Goal: Information Seeking & Learning: Learn about a topic

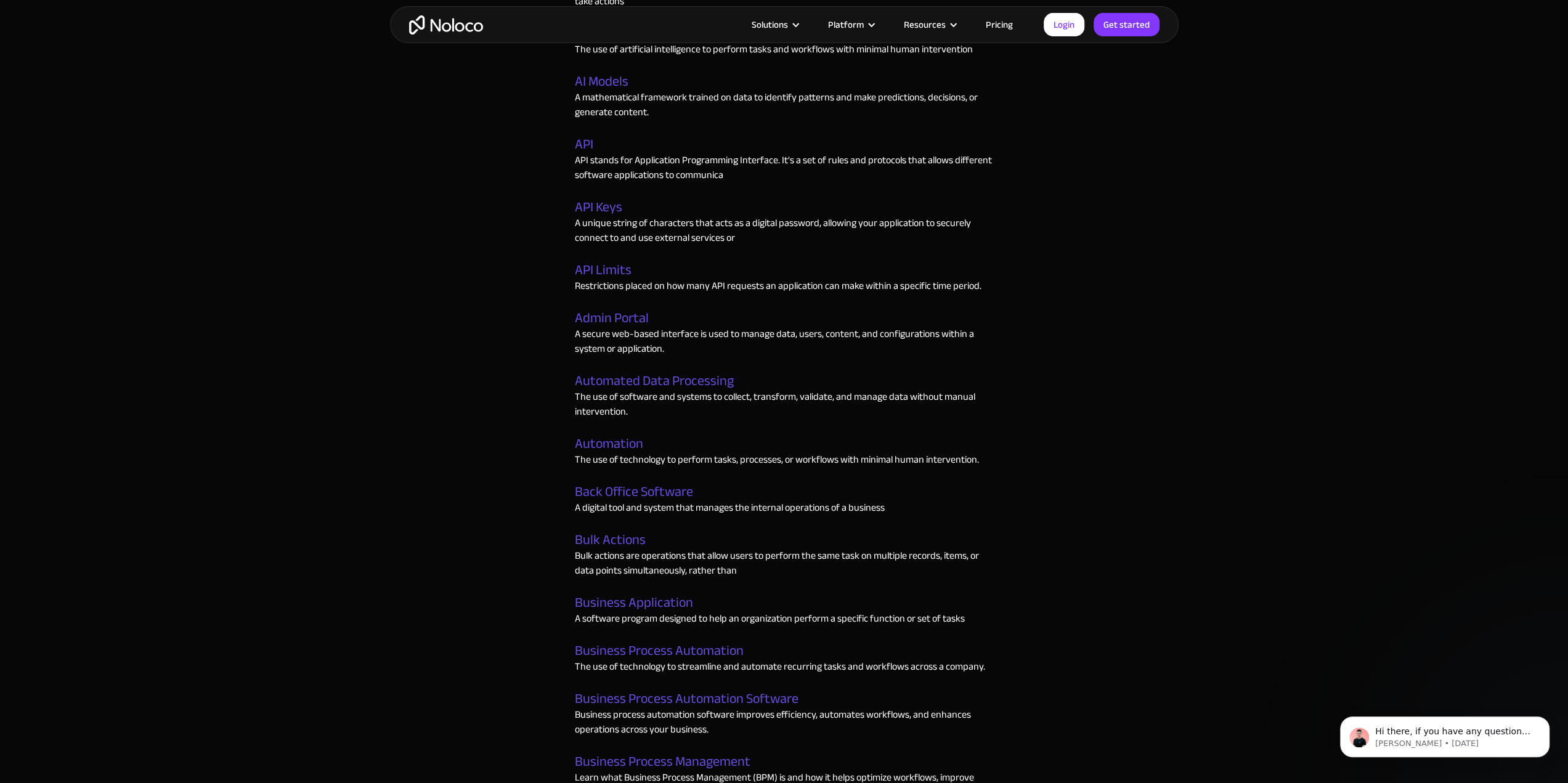
scroll to position [762, 0]
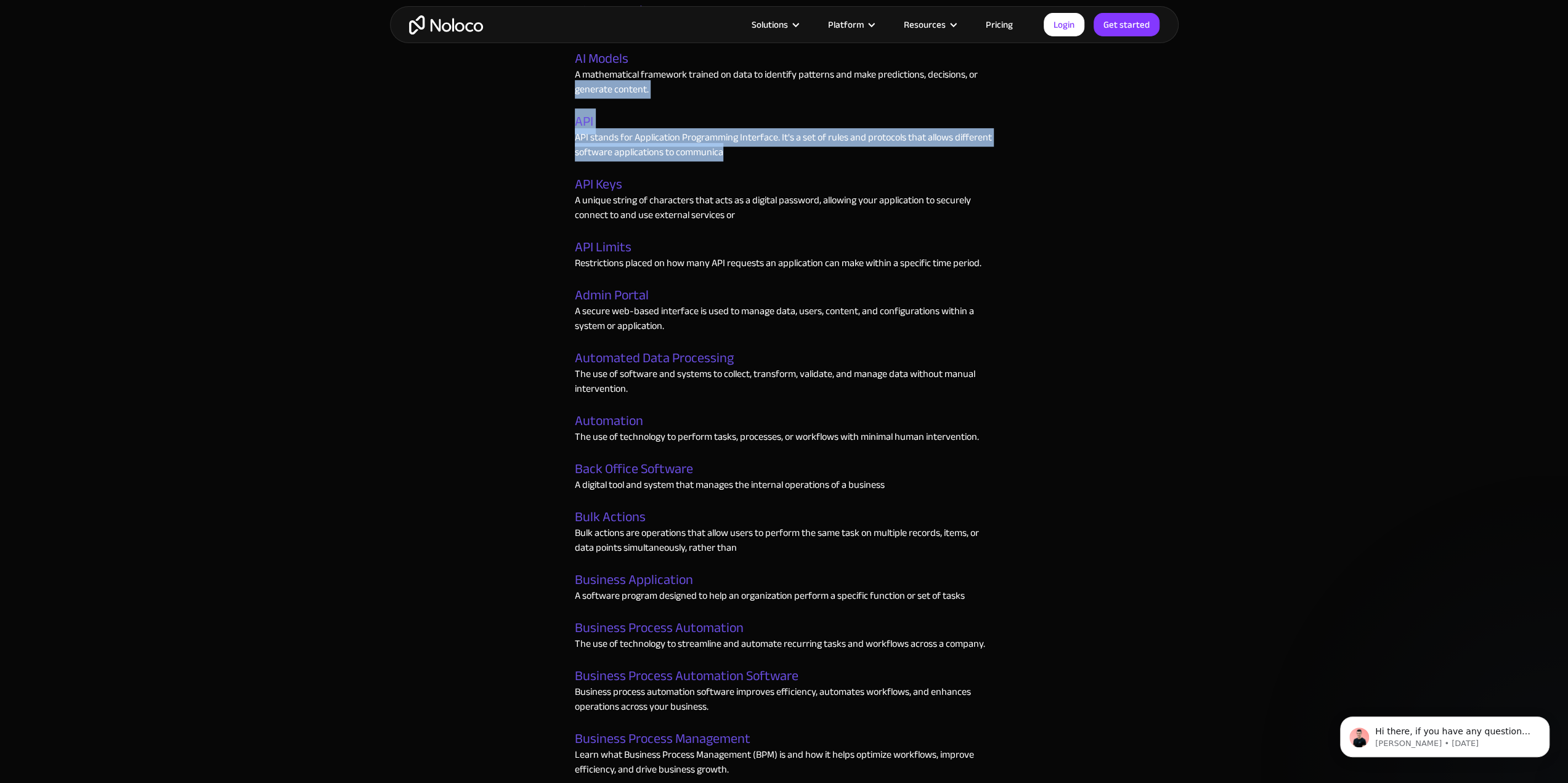
drag, startPoint x: 1563, startPoint y: 149, endPoint x: 1538, endPoint y: 50, distance: 102.1
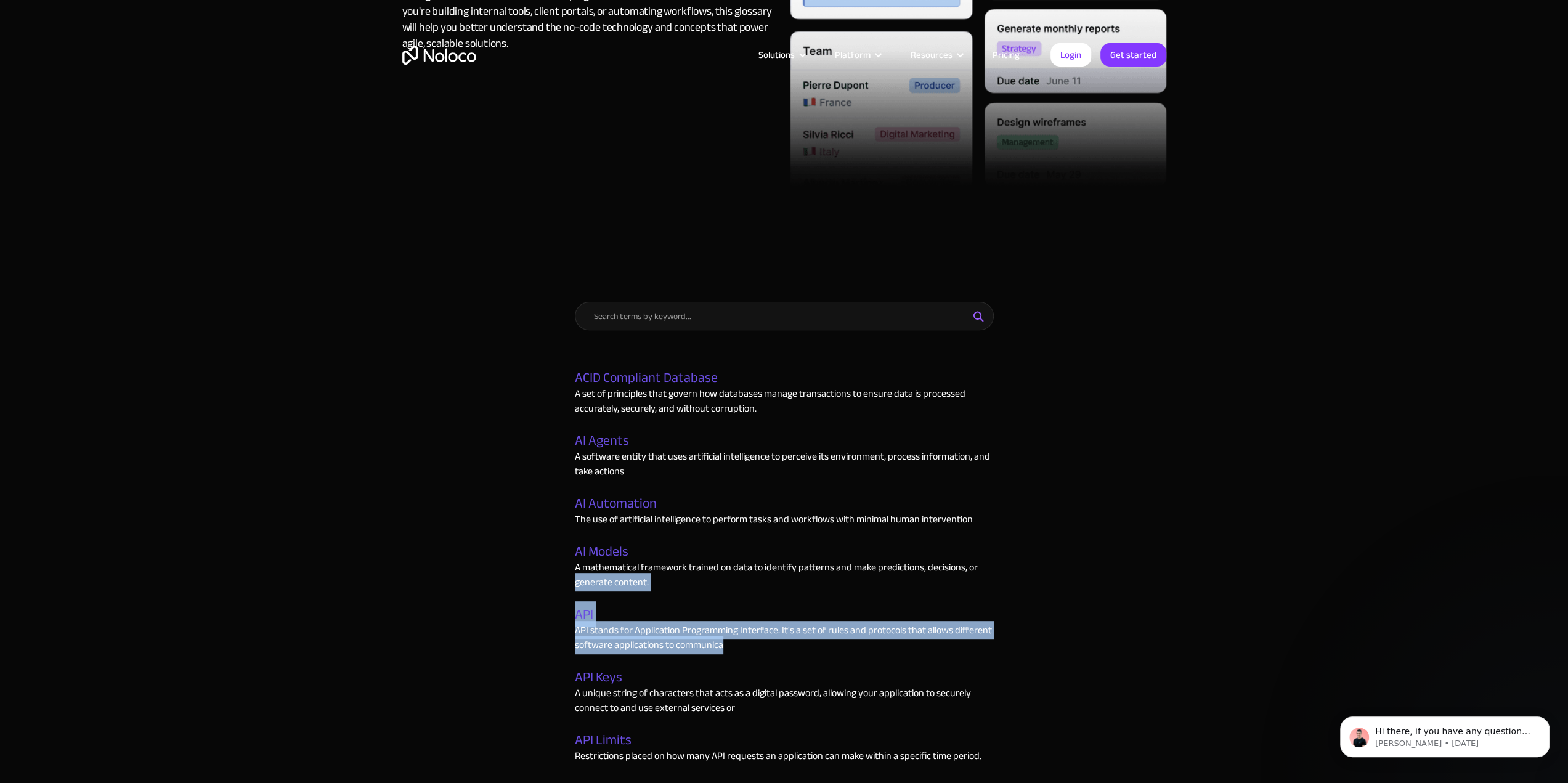
scroll to position [0, 0]
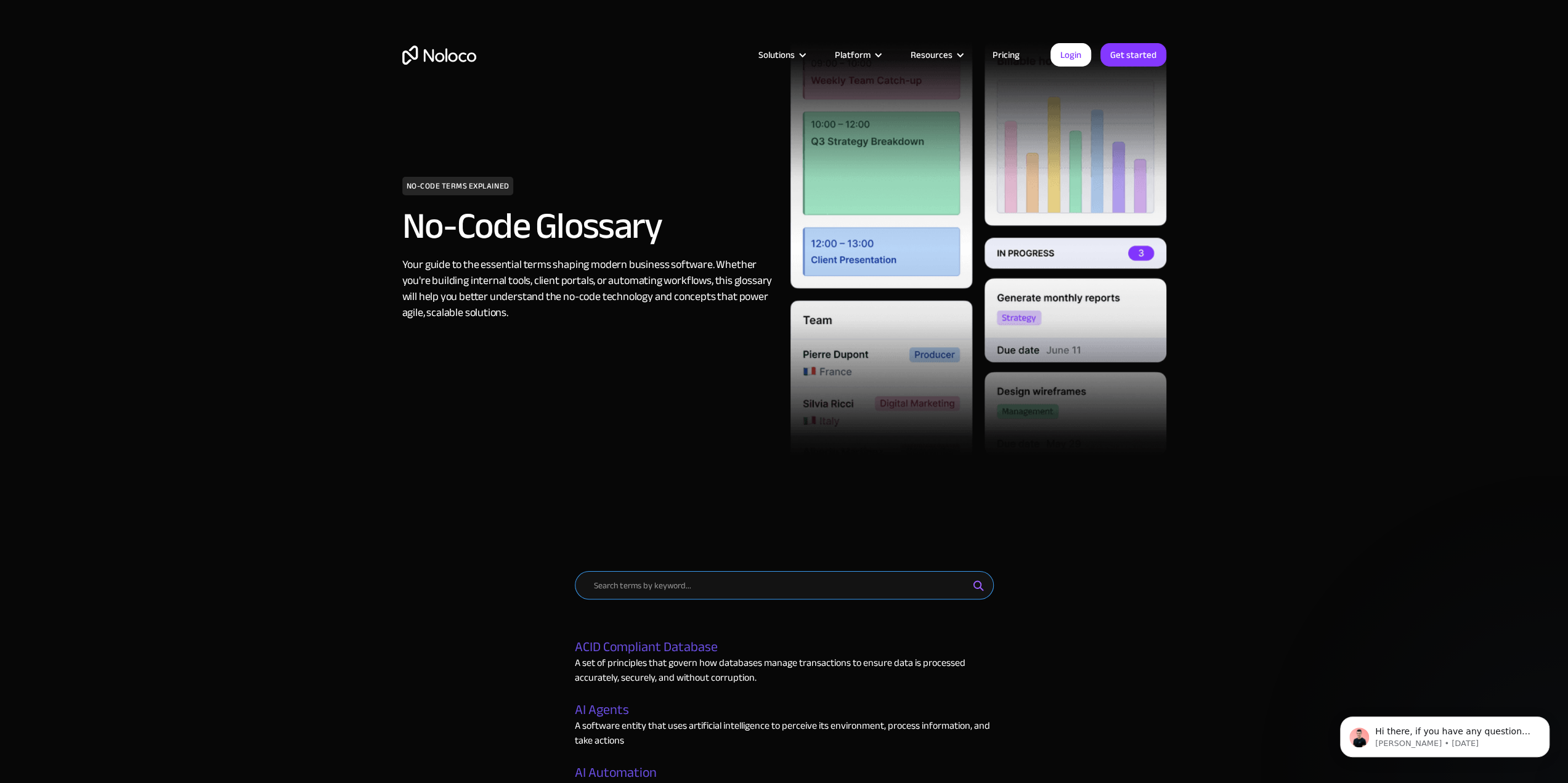
click at [669, 579] on input "Email Form" at bounding box center [784, 585] width 419 height 29
type input "digital busin"
click at [708, 655] on p "A tech-driven shift in processes, systems, and strategy to improve operations, …" at bounding box center [773, 662] width 397 height 15
click at [667, 591] on input "digital busin" at bounding box center [784, 585] width 419 height 29
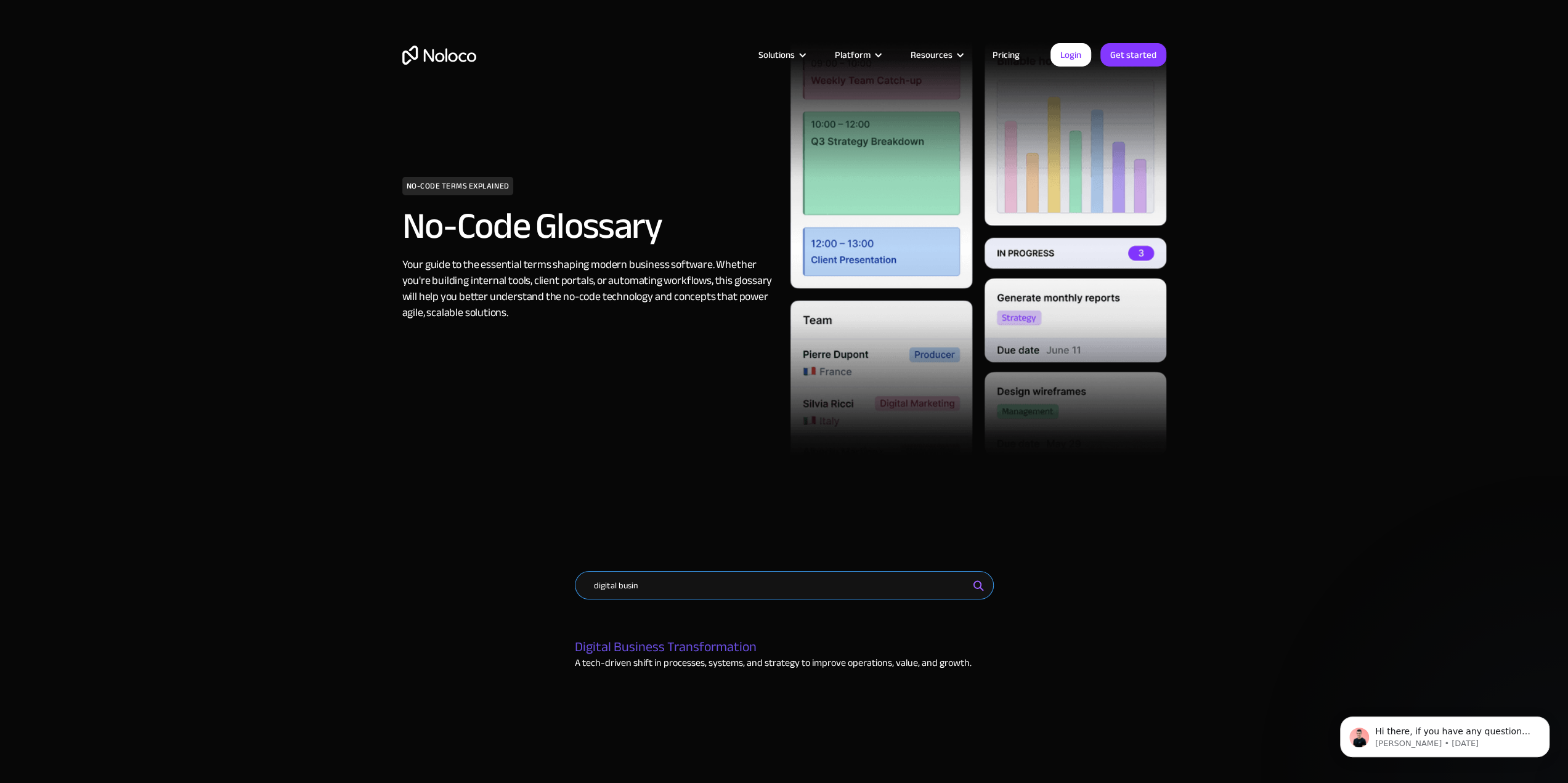
click at [667, 591] on input "digital busin" at bounding box center [784, 585] width 419 height 29
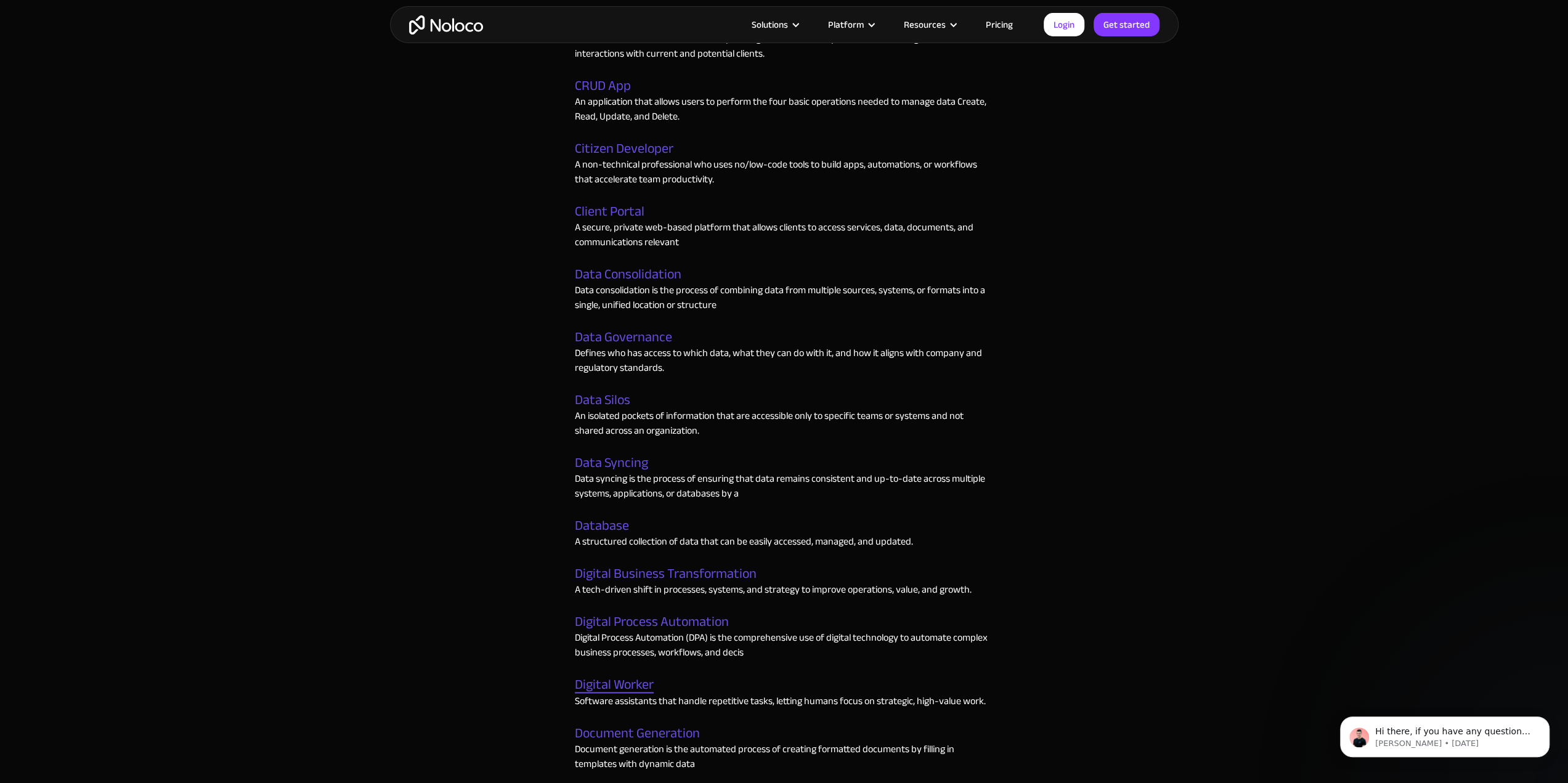
scroll to position [1668, 0]
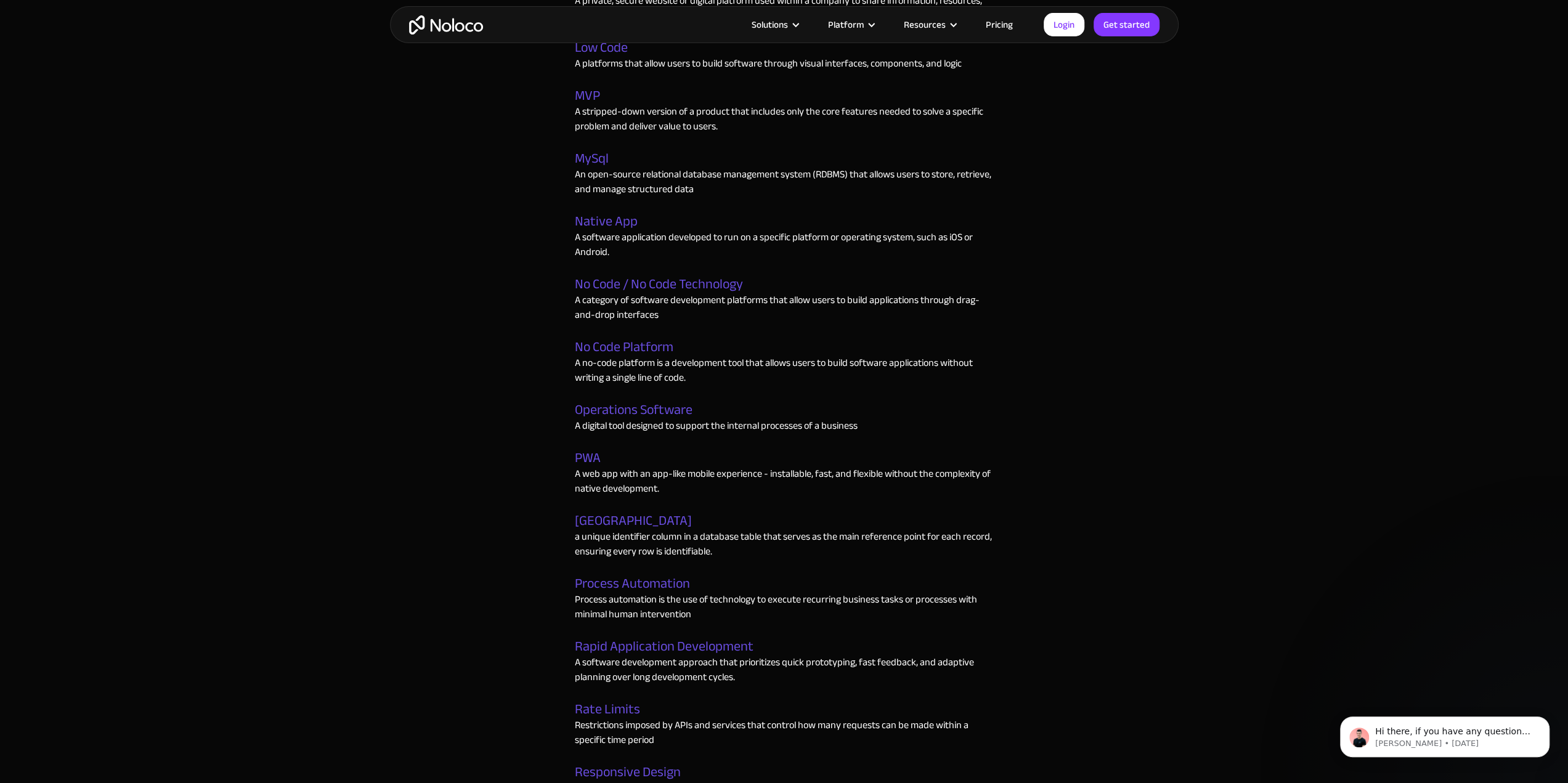
click at [612, 684] on p "A software development approach that prioritizes quick prototyping, fast feedba…" at bounding box center [784, 669] width 419 height 29
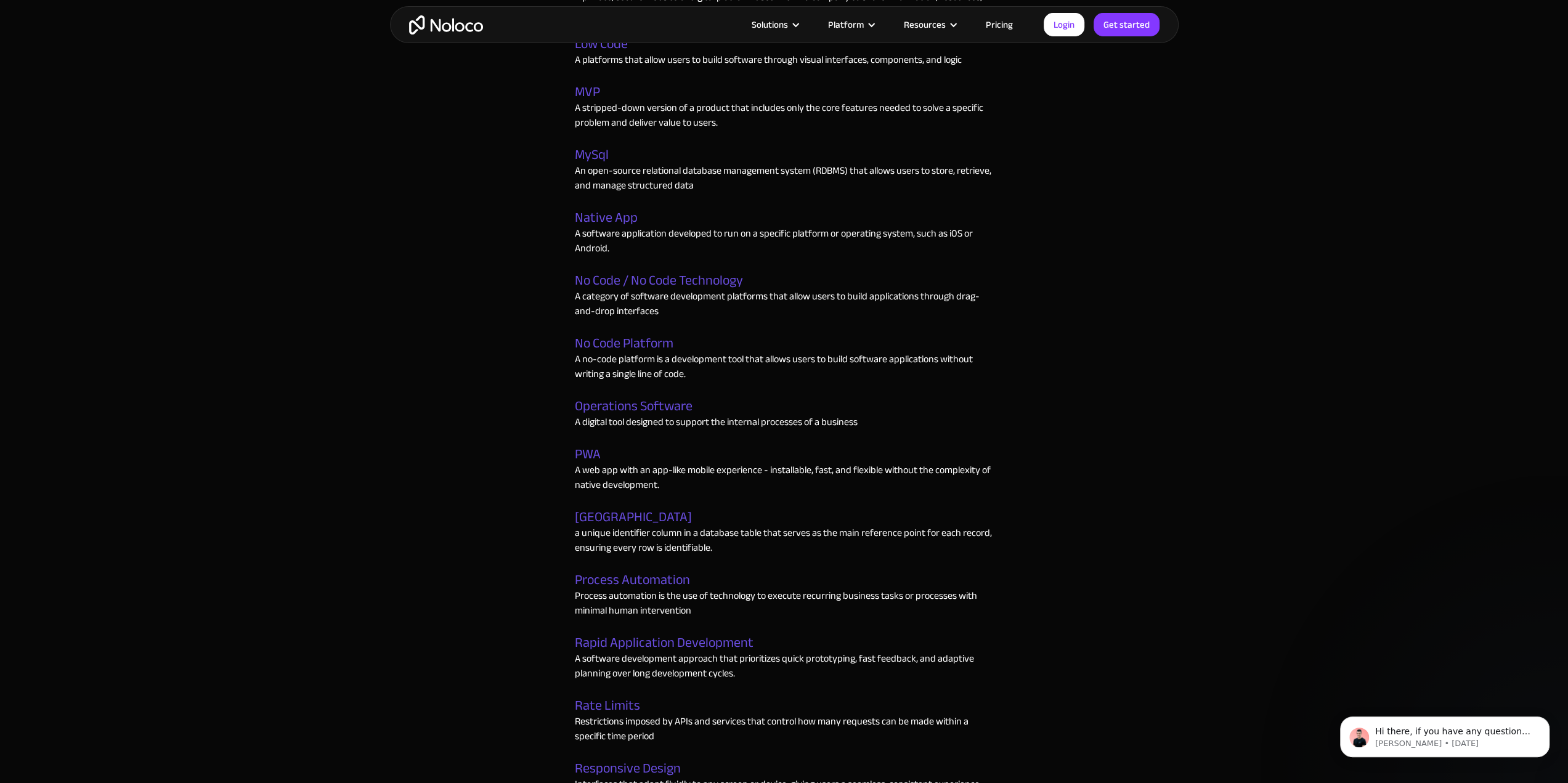
drag, startPoint x: 589, startPoint y: 454, endPoint x: 460, endPoint y: 515, distance: 142.7
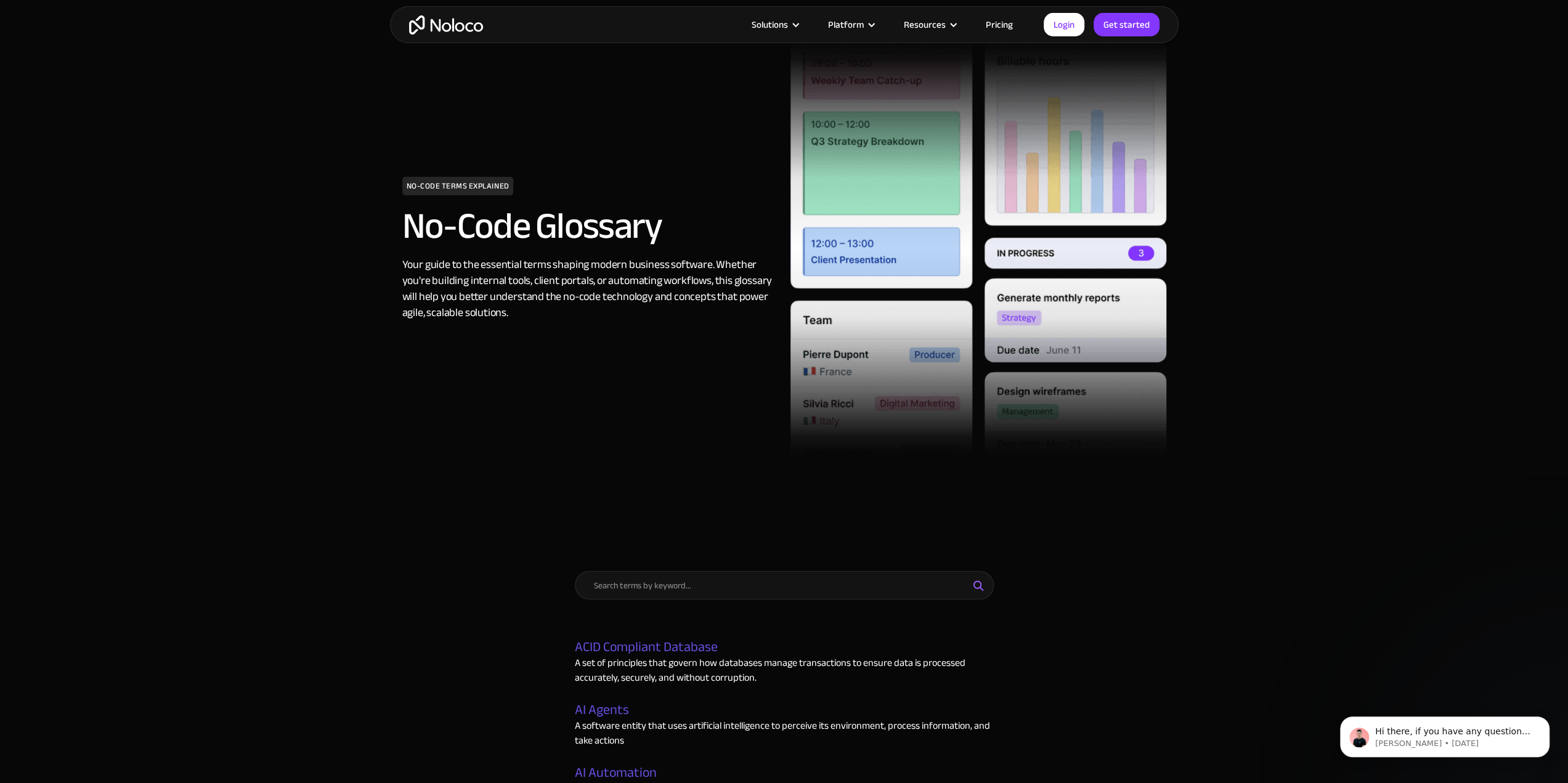
scroll to position [123, 0]
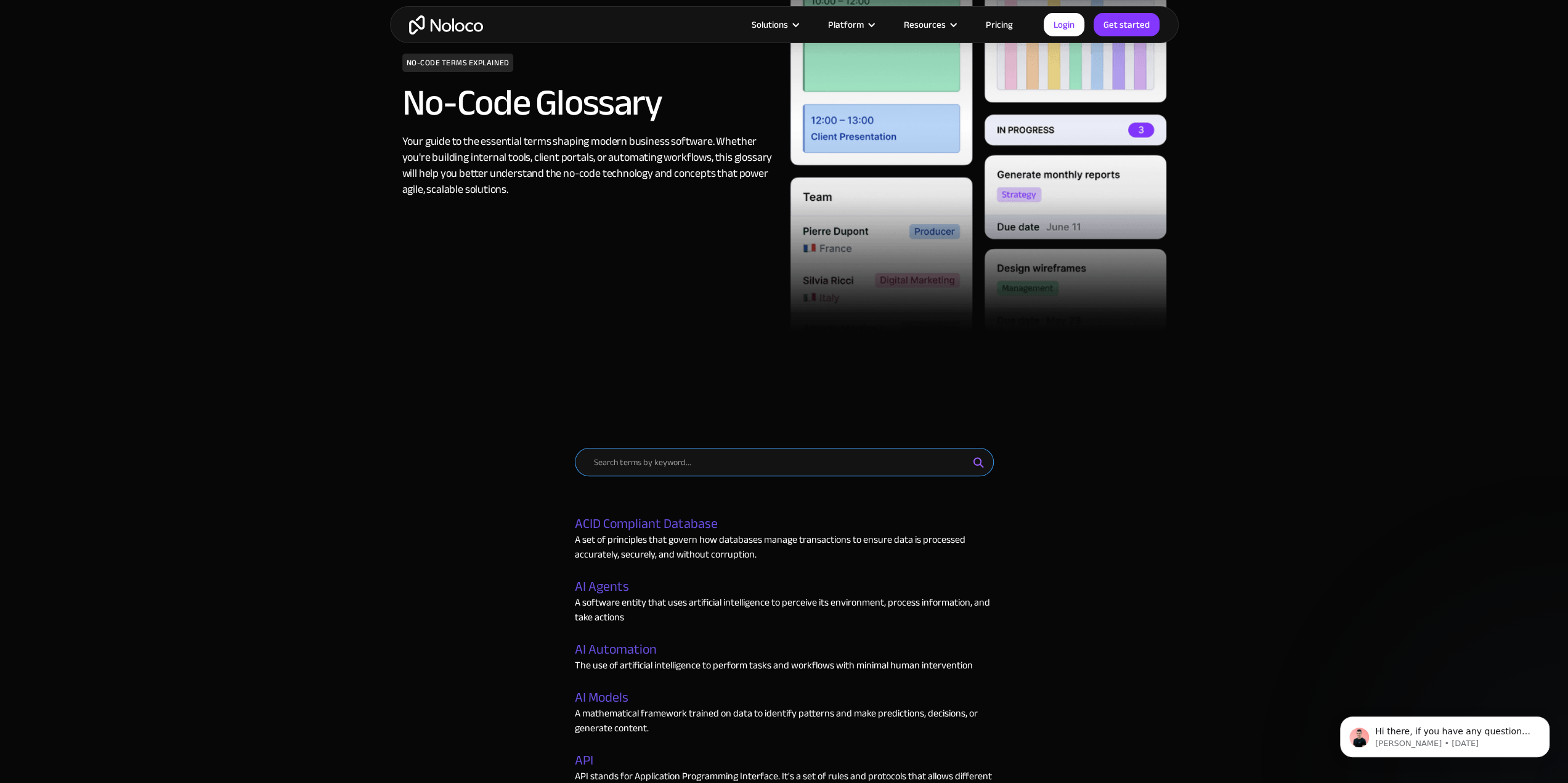
click at [656, 465] on input "Email Form" at bounding box center [784, 462] width 419 height 29
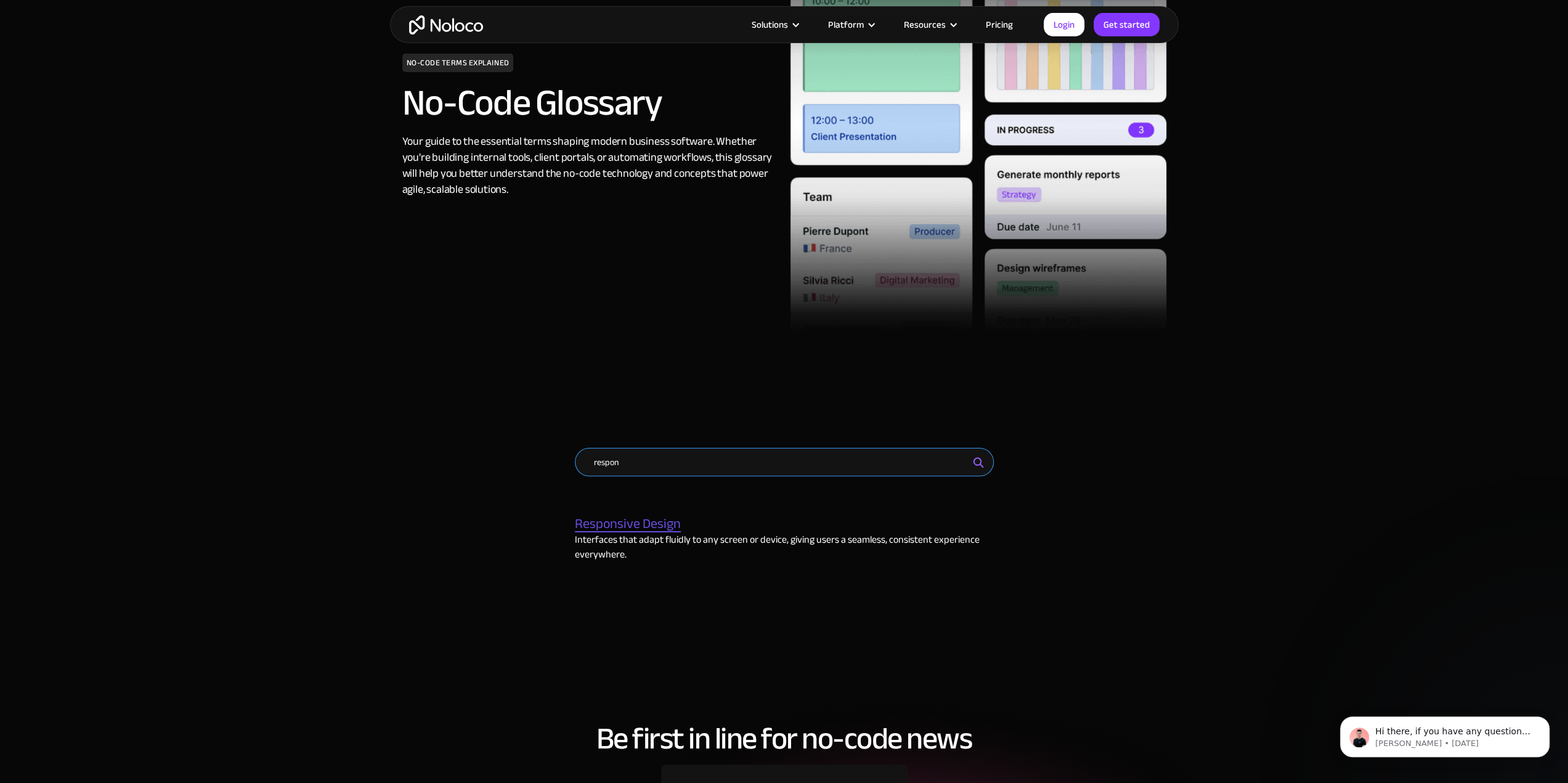
type input "respon"
click at [726, 467] on input "respon" at bounding box center [784, 462] width 419 height 29
click at [725, 467] on input "respon" at bounding box center [784, 462] width 419 height 29
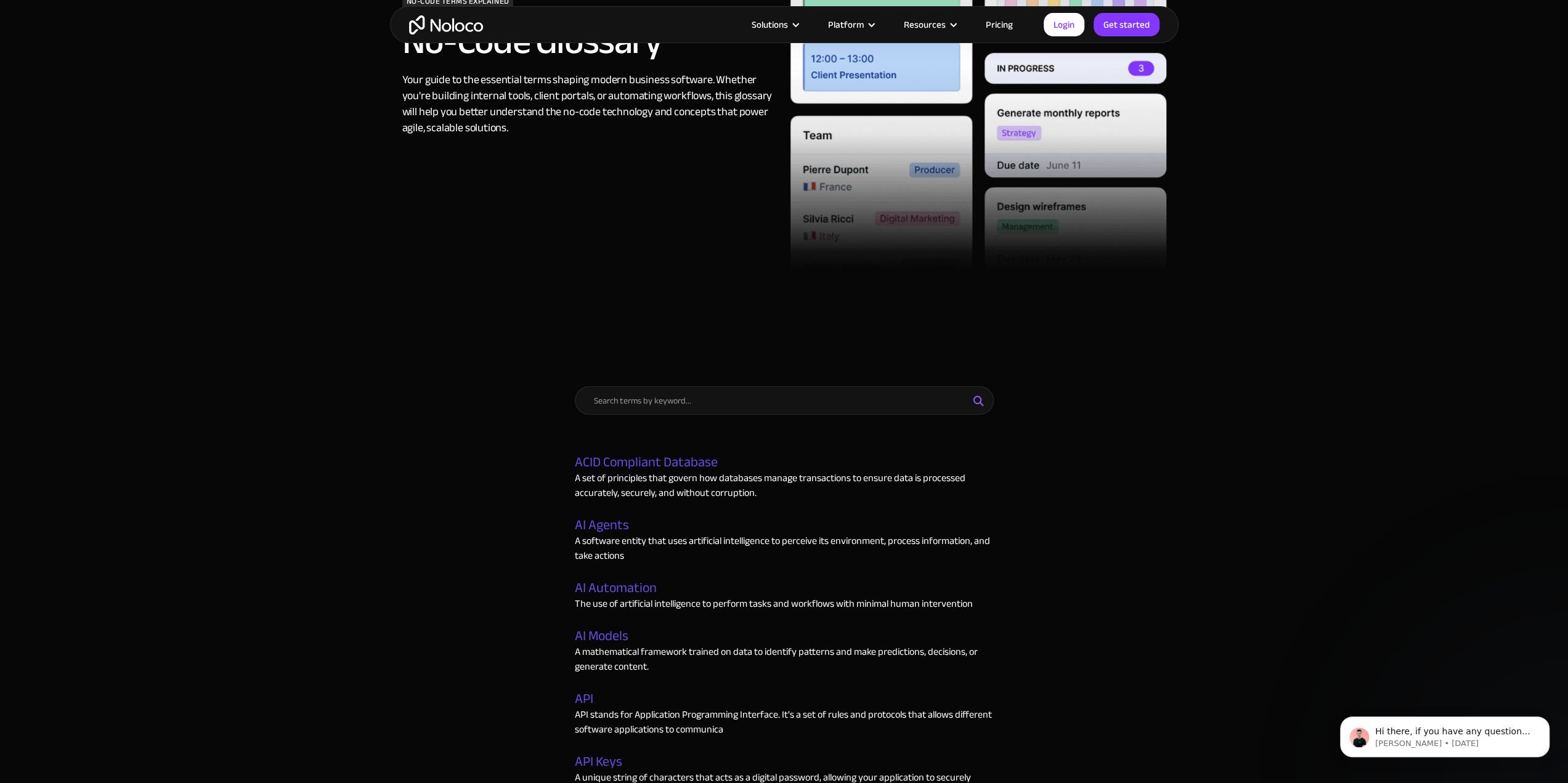
scroll to position [62, 0]
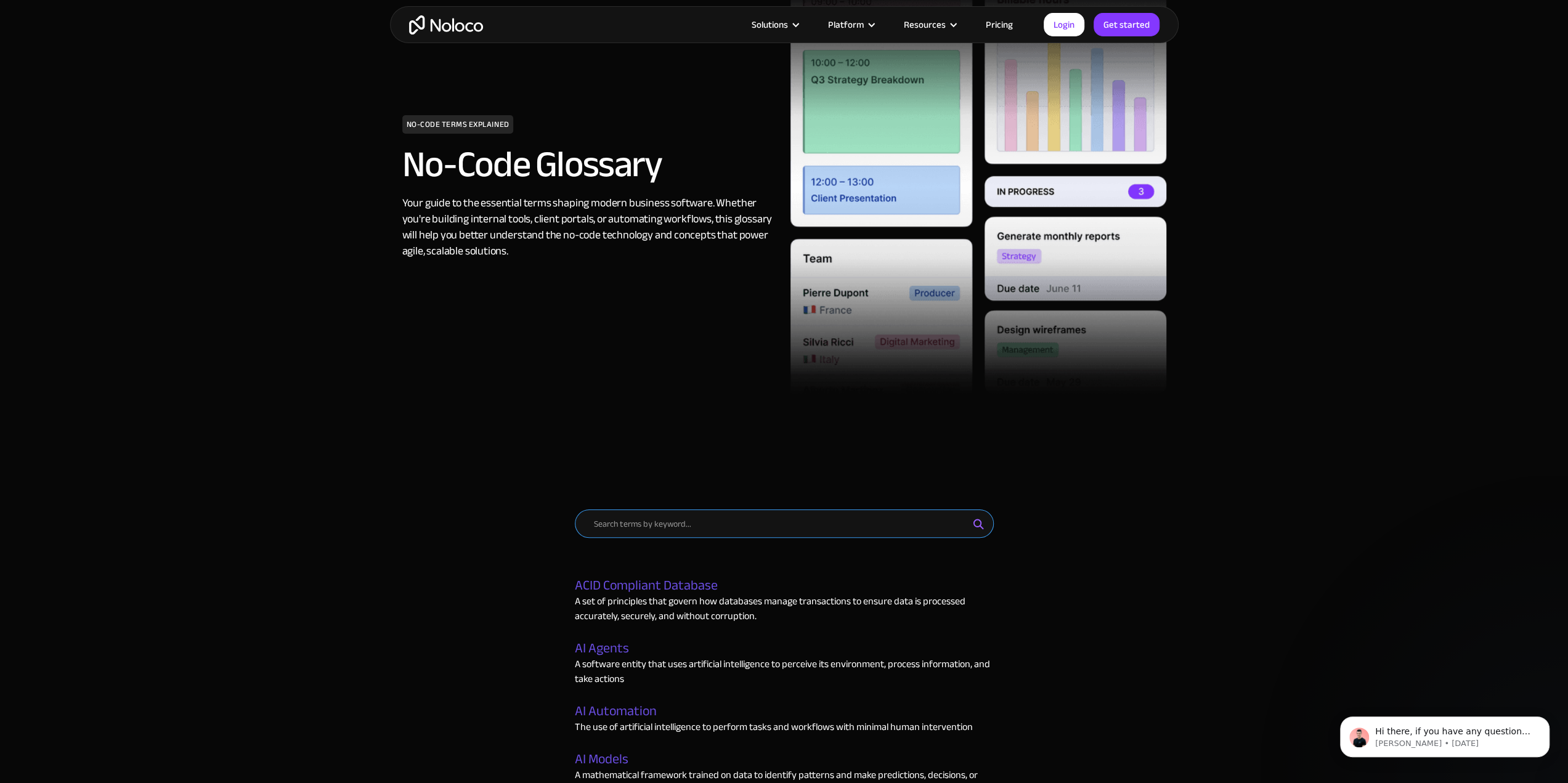
click at [632, 526] on input "Email Form" at bounding box center [784, 523] width 419 height 29
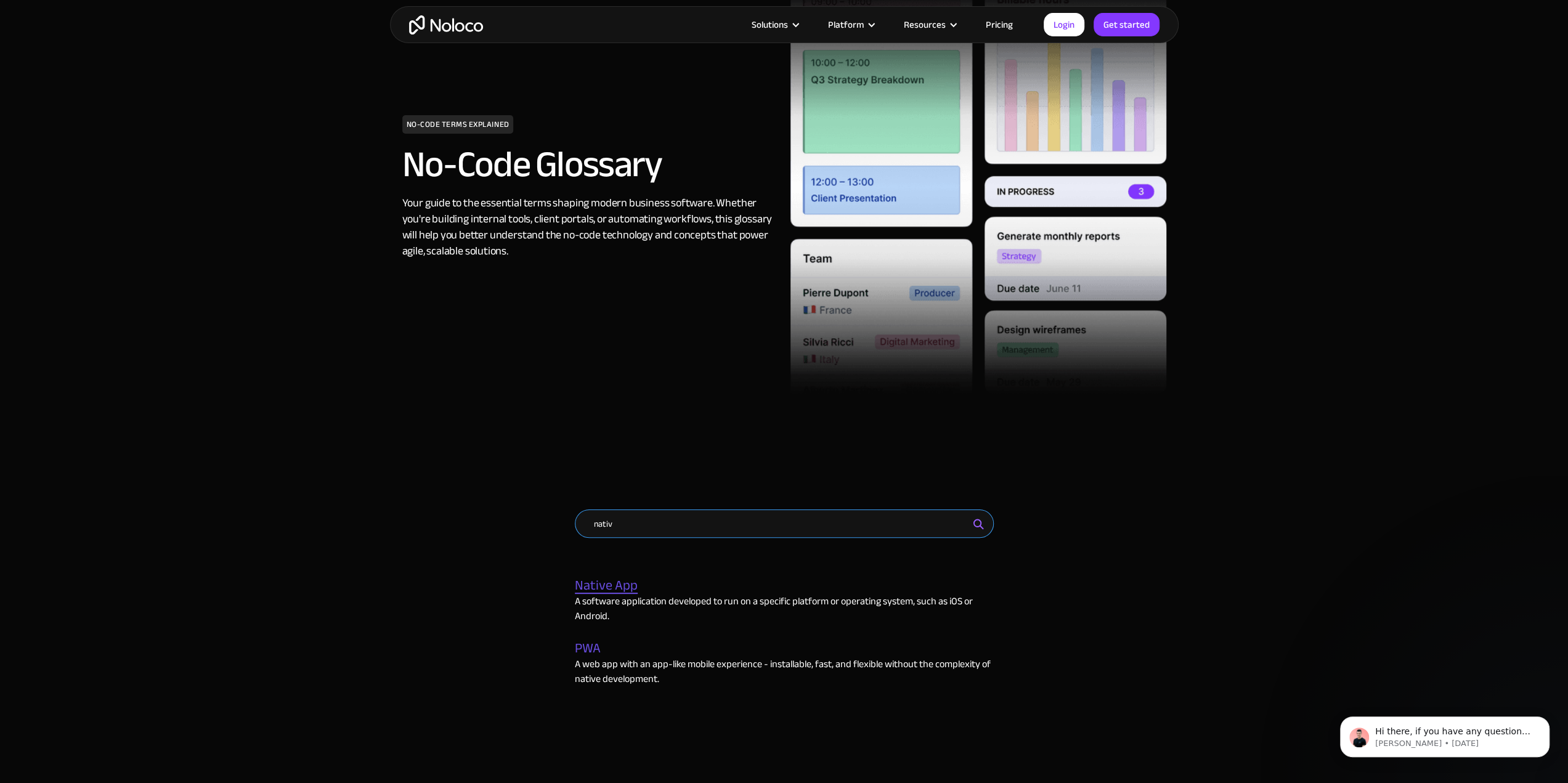
type input "nativ"
click at [628, 581] on link "Native App" at bounding box center [606, 586] width 63 height 16
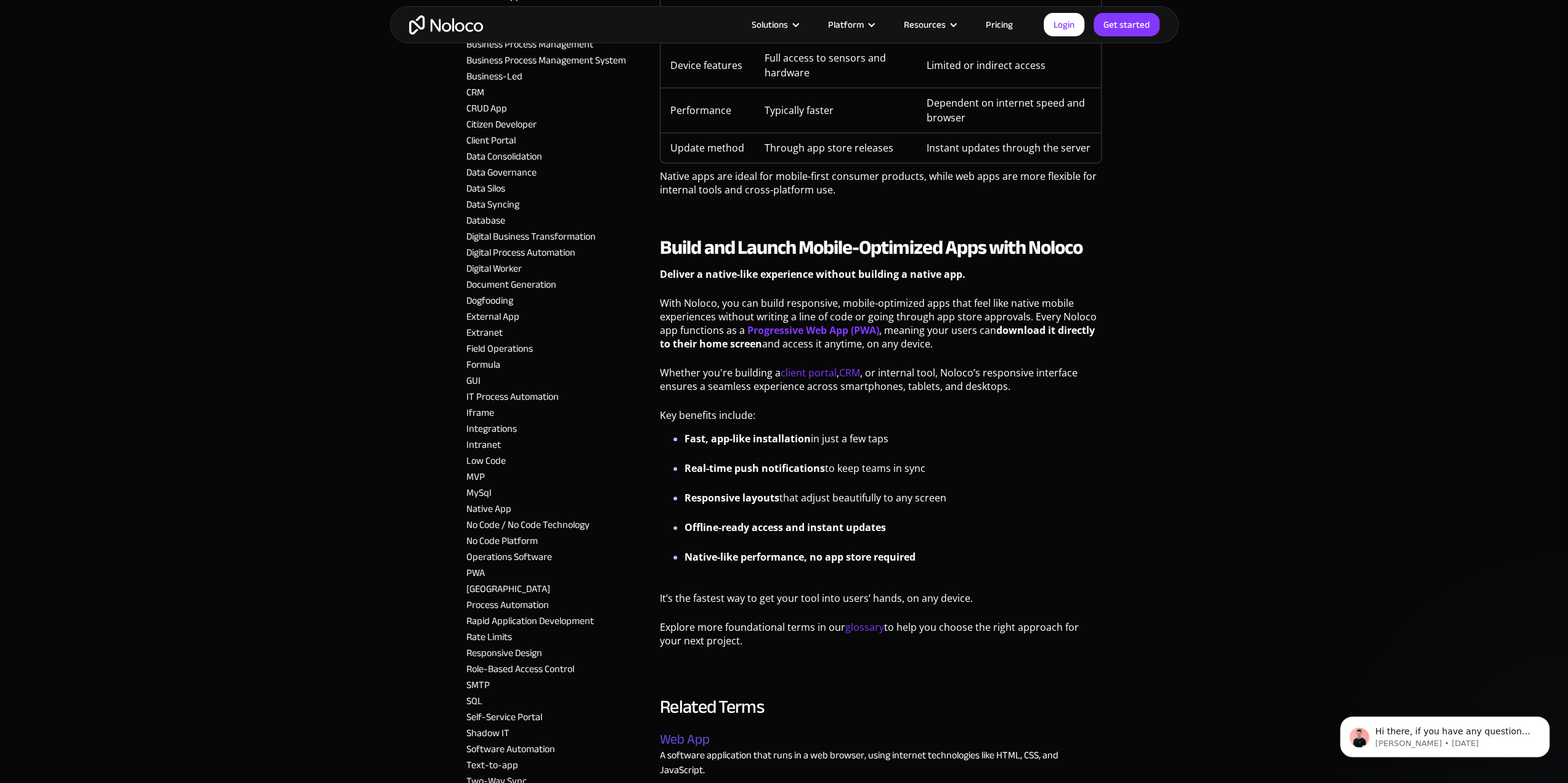
scroll to position [1263, 0]
